Goal: Task Accomplishment & Management: Manage account settings

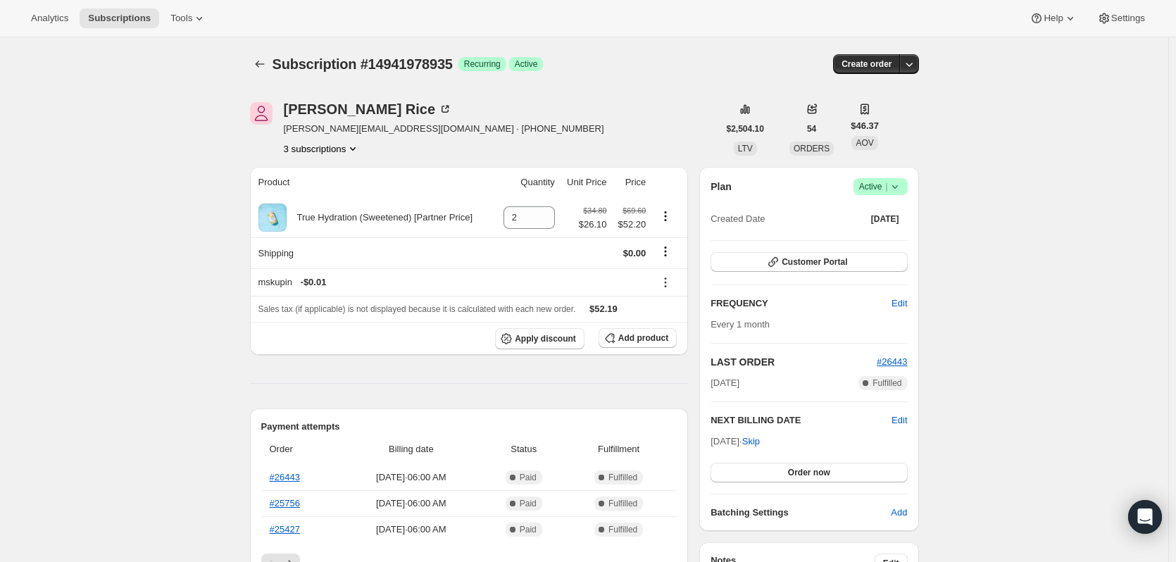
click at [337, 142] on button "3 subscriptions" at bounding box center [322, 149] width 77 height 14
click at [325, 194] on span "15172632887" at bounding box center [305, 199] width 56 height 11
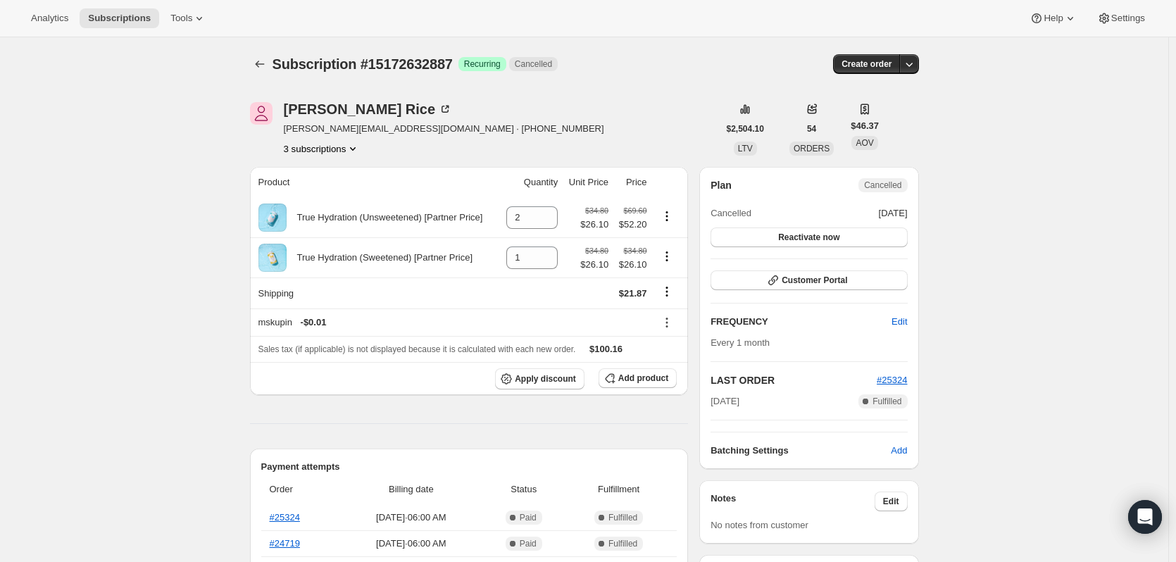
click at [345, 149] on button "3 subscriptions" at bounding box center [322, 149] width 77 height 14
click at [335, 232] on button "17698259255" at bounding box center [326, 222] width 106 height 23
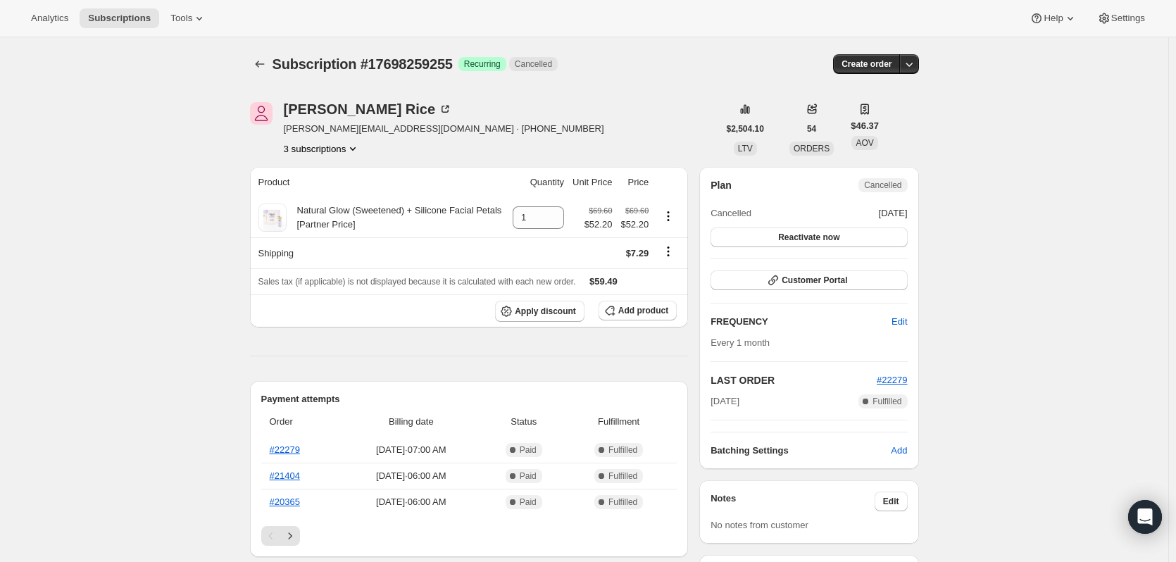
click at [335, 151] on button "3 subscriptions" at bounding box center [322, 149] width 77 height 14
click at [331, 181] on span "14941978935" at bounding box center [326, 175] width 98 height 14
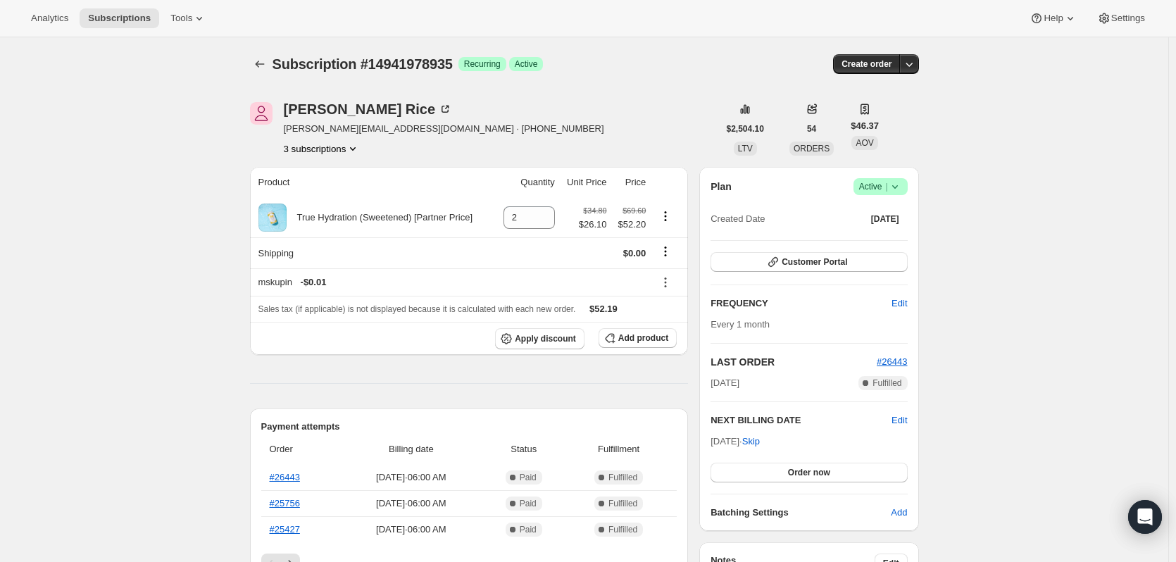
click at [328, 150] on button "3 subscriptions" at bounding box center [322, 149] width 77 height 14
click at [337, 205] on span "15172632887" at bounding box center [326, 199] width 98 height 14
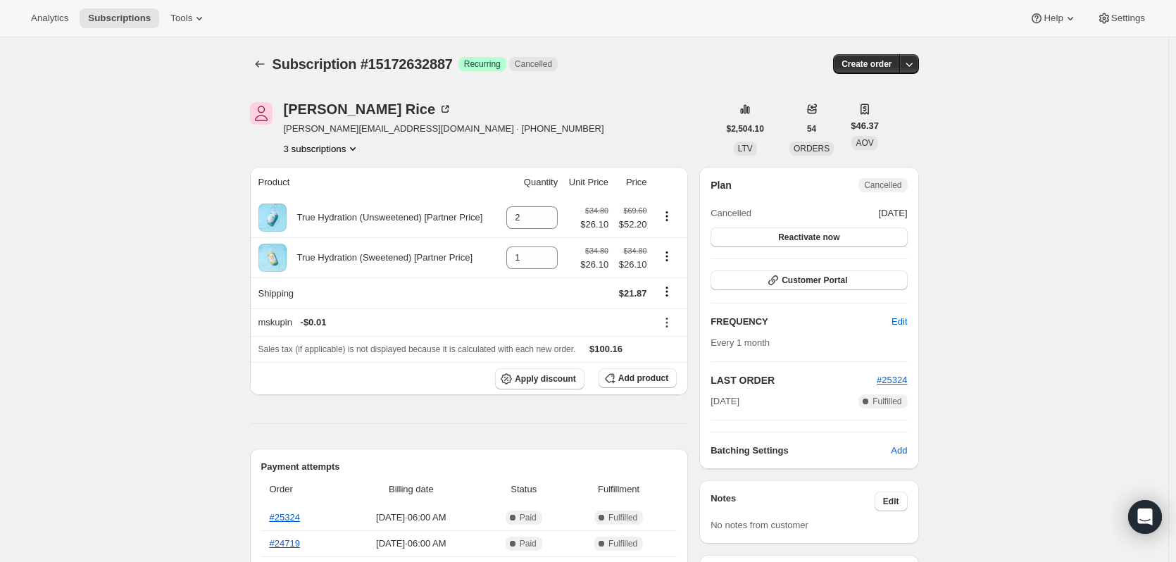
click at [324, 142] on button "3 subscriptions" at bounding box center [322, 149] width 77 height 14
click at [318, 226] on span "17698259255" at bounding box center [305, 223] width 56 height 11
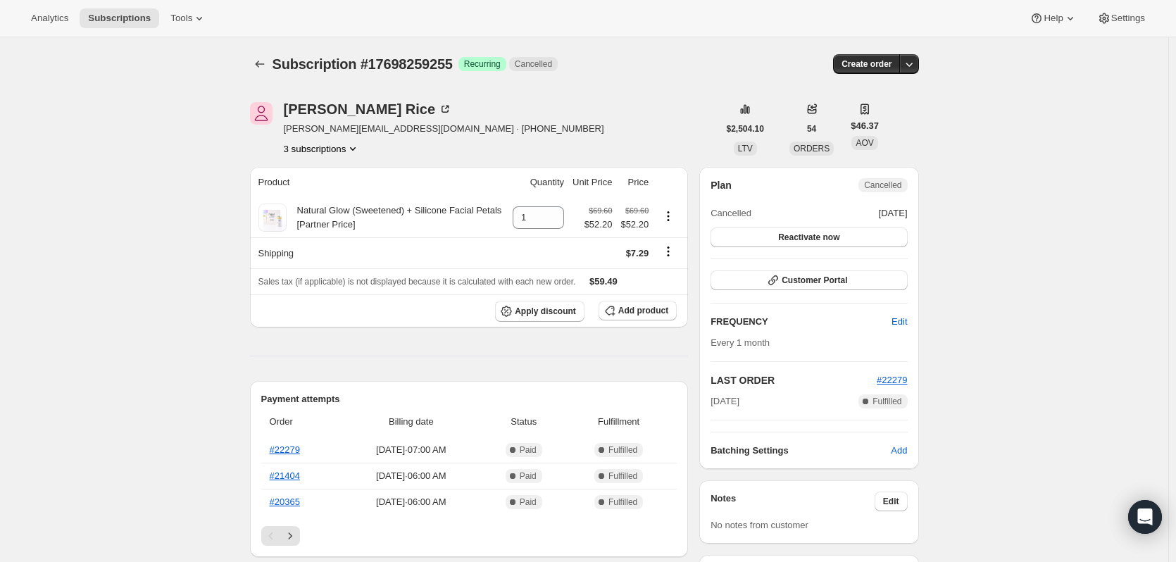
click at [332, 152] on button "3 subscriptions" at bounding box center [322, 149] width 77 height 14
click at [332, 177] on span "14941978935" at bounding box center [326, 175] width 98 height 14
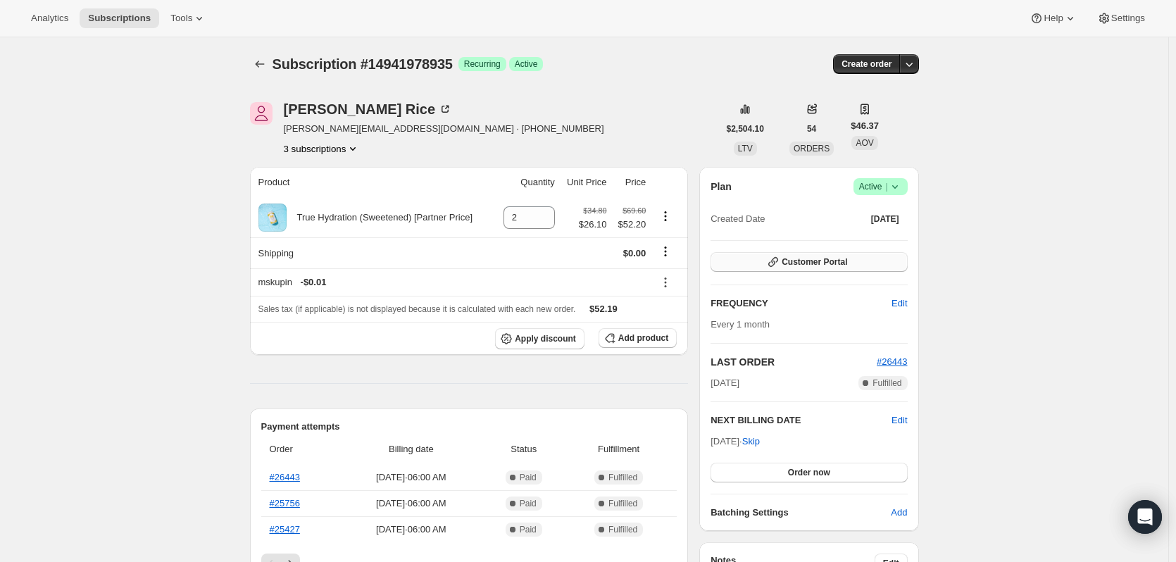
click at [804, 271] on div "Customer Portal" at bounding box center [809, 262] width 196 height 21
click at [807, 266] on span "Customer Portal" at bounding box center [814, 261] width 65 height 11
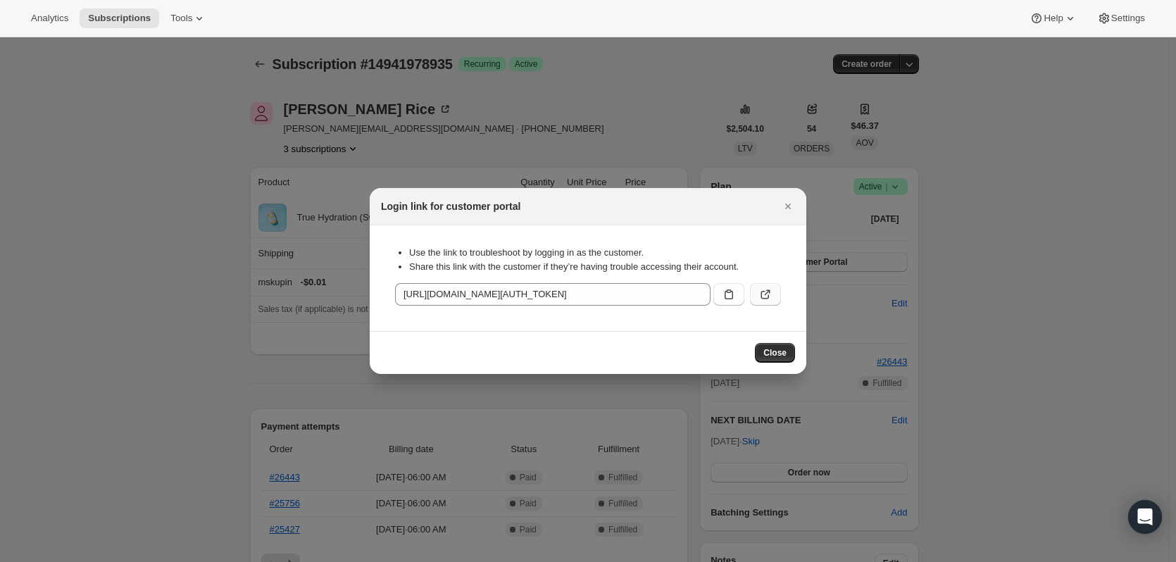
click at [765, 288] on button ":rps:" at bounding box center [765, 294] width 31 height 23
click at [791, 206] on icon "Close" at bounding box center [788, 206] width 14 height 14
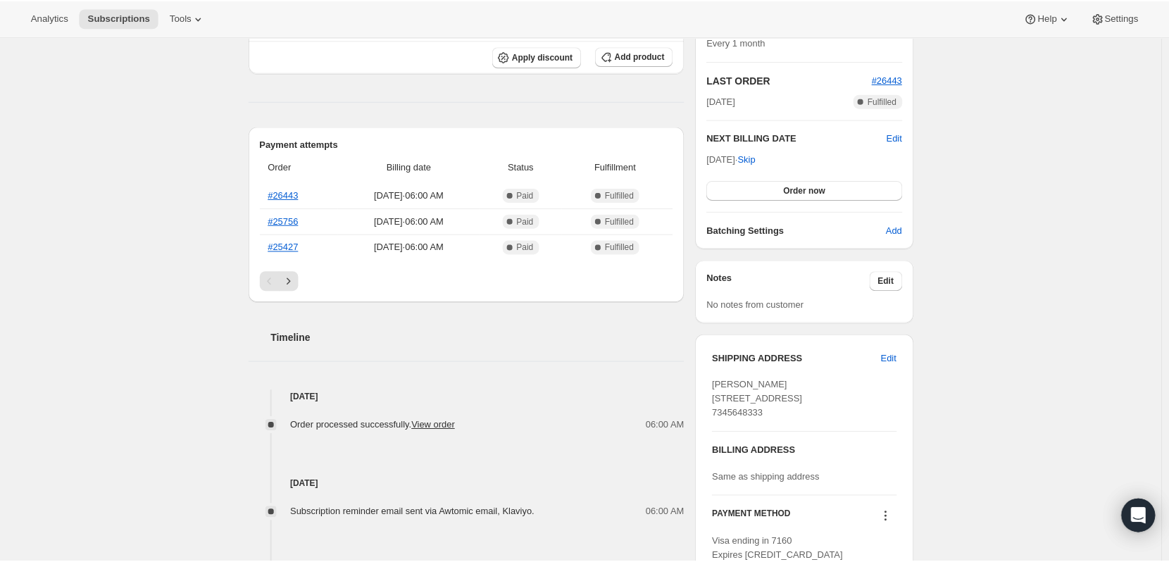
scroll to position [70, 0]
